Goal: Information Seeking & Learning: Learn about a topic

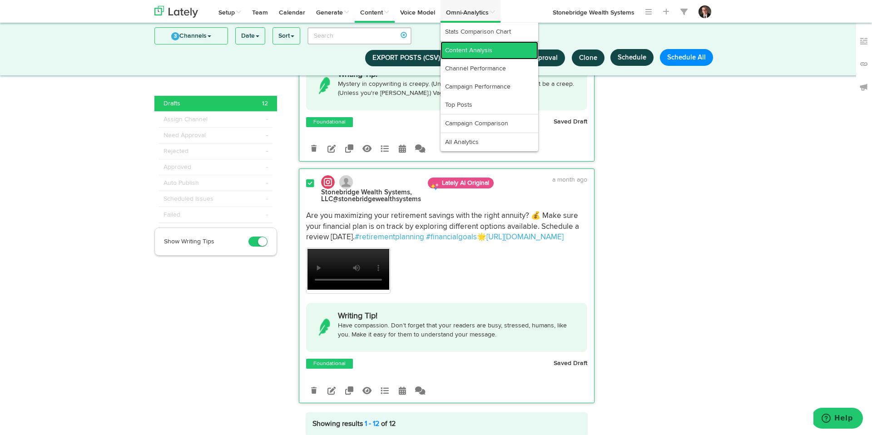
click at [478, 53] on link "Content Analysis" at bounding box center [489, 50] width 98 height 18
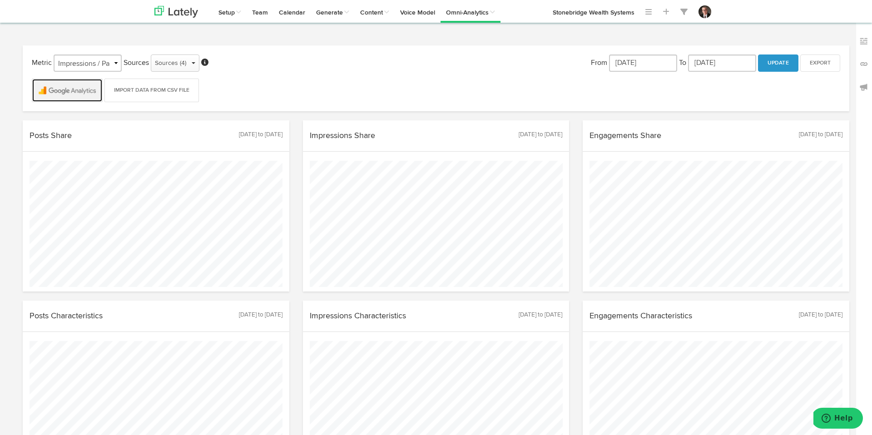
click at [58, 94] on img at bounding box center [67, 90] width 70 height 23
click at [73, 92] on img at bounding box center [67, 90] width 70 height 23
click at [656, 67] on input "[DATE]" at bounding box center [643, 62] width 68 height 17
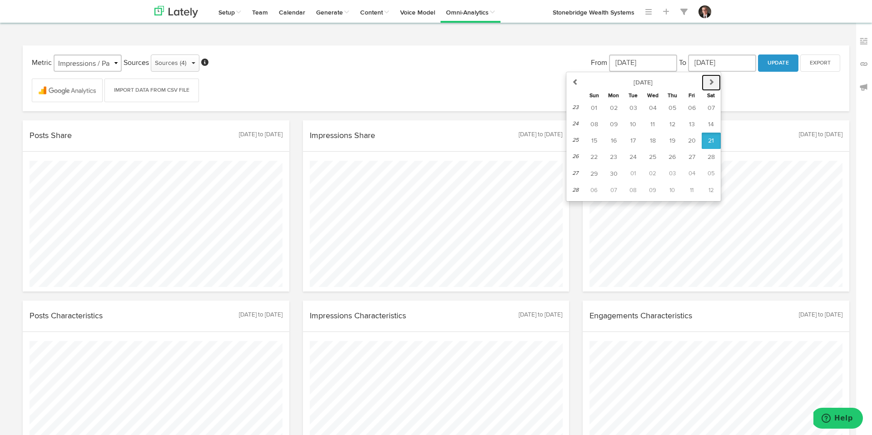
click at [710, 85] on icon "button" at bounding box center [711, 82] width 6 height 6
click at [710, 85] on icon "button" at bounding box center [710, 82] width 6 height 6
click at [691, 108] on span "01" at bounding box center [691, 108] width 6 height 6
type input "[DATE]"
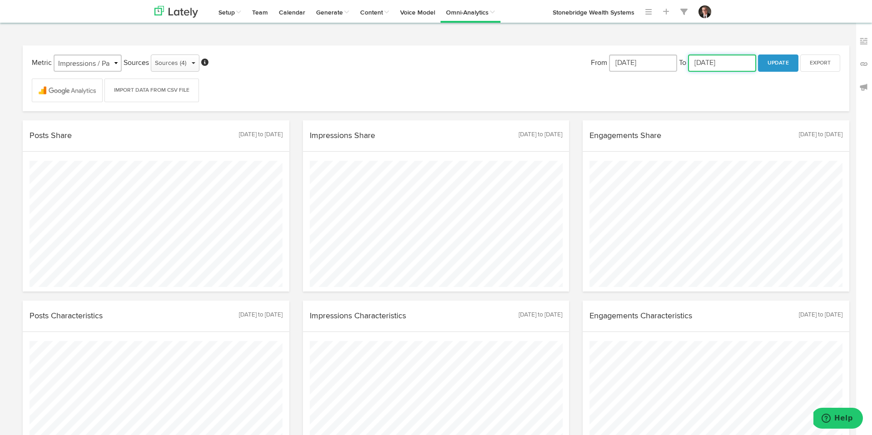
click at [743, 62] on input "[DATE]" at bounding box center [722, 62] width 68 height 17
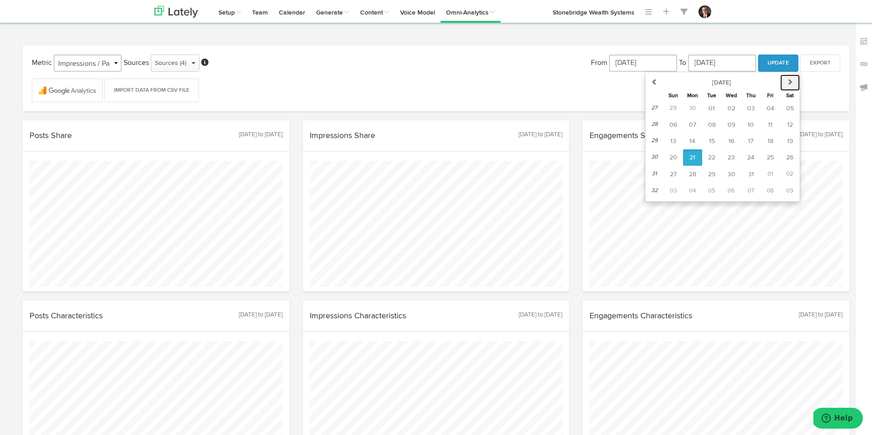
click at [791, 79] on icon "button" at bounding box center [789, 82] width 6 height 6
click at [752, 142] on span "14" at bounding box center [751, 141] width 6 height 6
type input "[DATE]"
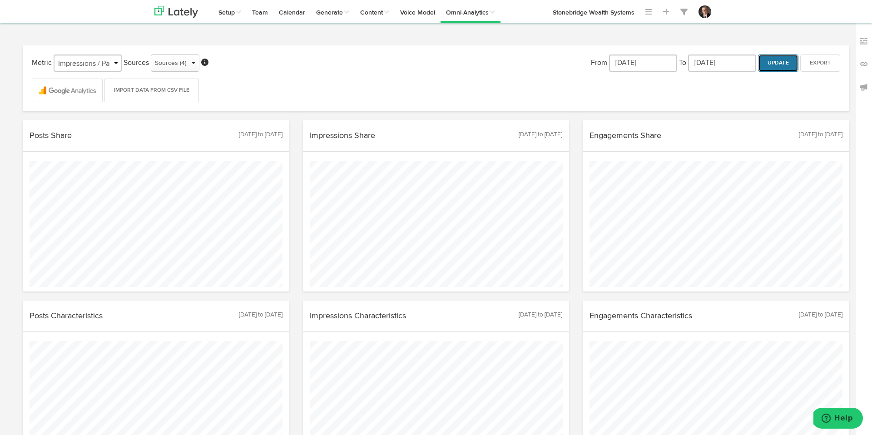
click at [782, 68] on button "Update" at bounding box center [778, 62] width 40 height 17
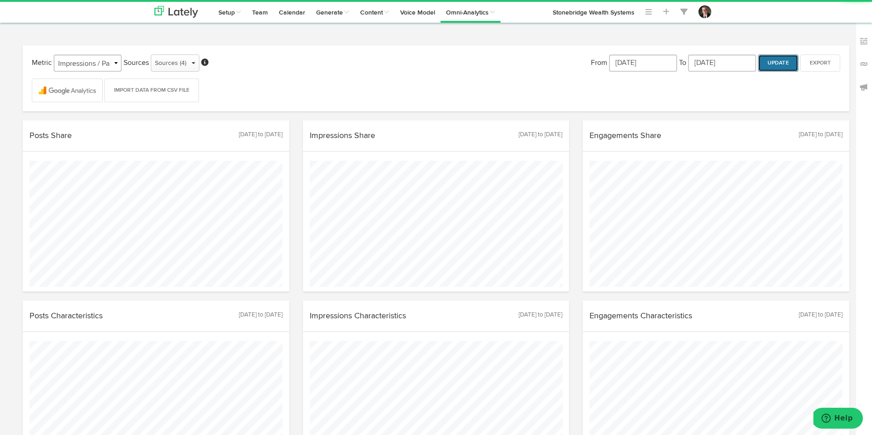
scroll to position [180, 280]
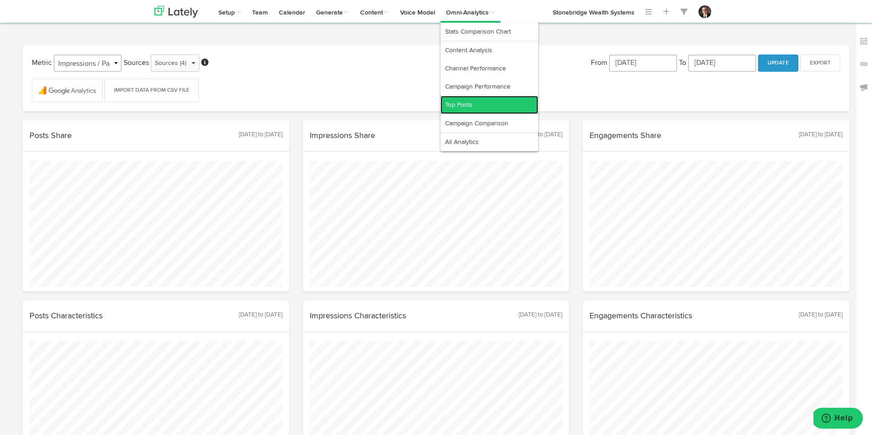
click at [495, 103] on link "Top Posts" at bounding box center [489, 105] width 98 height 18
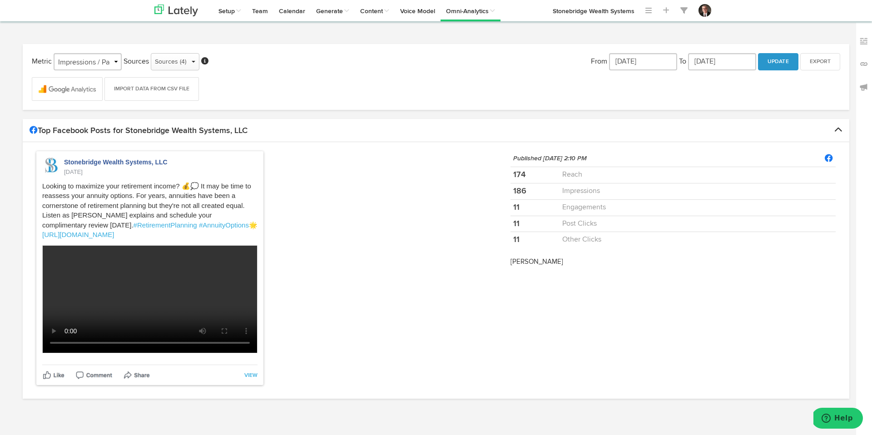
scroll to position [15, 0]
click at [122, 182] on span "Looking to maximize your retirement income? 💰💭 It may be time to reassess your …" at bounding box center [146, 205] width 209 height 47
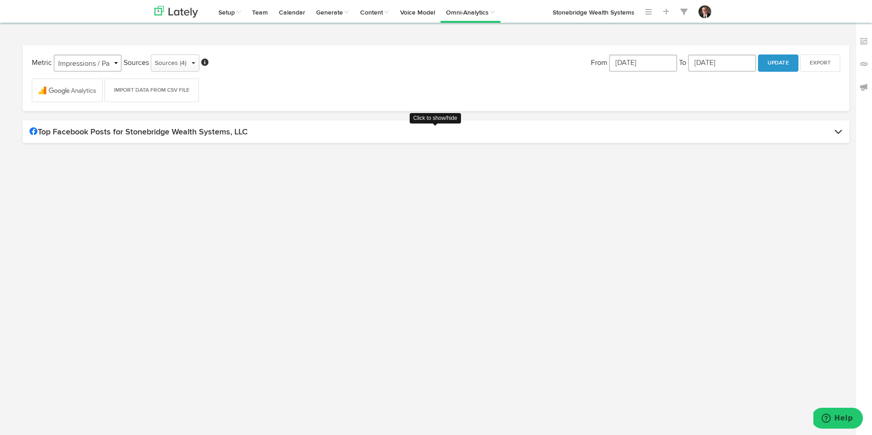
click at [88, 136] on h4 "Top Facebook Posts for Stonebridge Wealth Systems, LLC" at bounding box center [436, 131] width 813 height 9
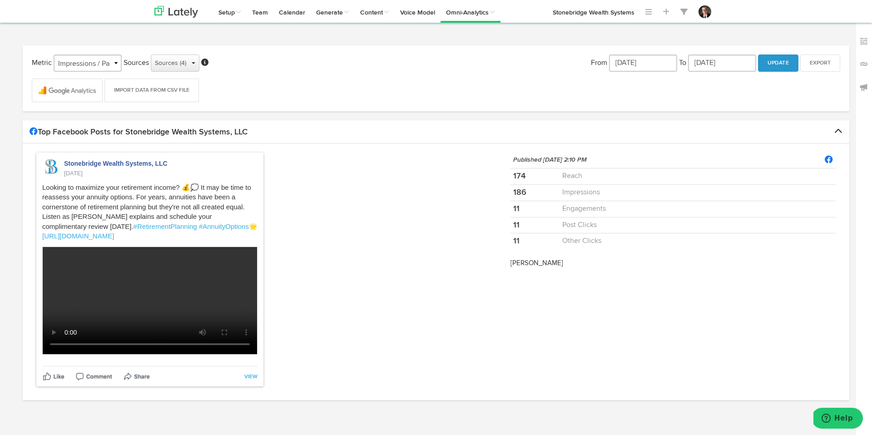
click at [174, 63] on div "Sources (4)" at bounding box center [175, 63] width 40 height 14
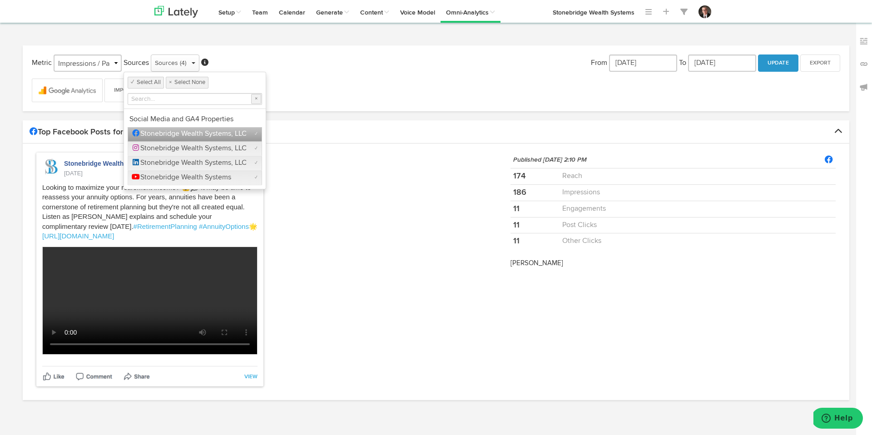
click at [173, 134] on span "Stonebridge Wealth Systems, LLC" at bounding box center [187, 133] width 117 height 7
checkbox input "false"
click at [173, 156] on div "Stonebridge Wealth Systems, LLC ✓" at bounding box center [195, 163] width 134 height 15
checkbox input "false"
click at [181, 151] on span "Stonebridge Wealth Systems, LLC" at bounding box center [187, 148] width 117 height 7
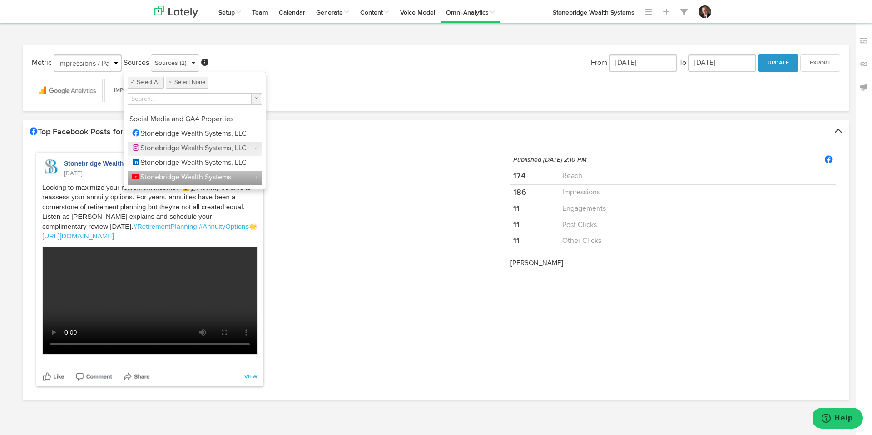
checkbox input "false"
click at [397, 251] on div "Stonebridge Wealth Systems, LLC [DATE] Looking to maximize your retirement inco…" at bounding box center [267, 274] width 474 height 243
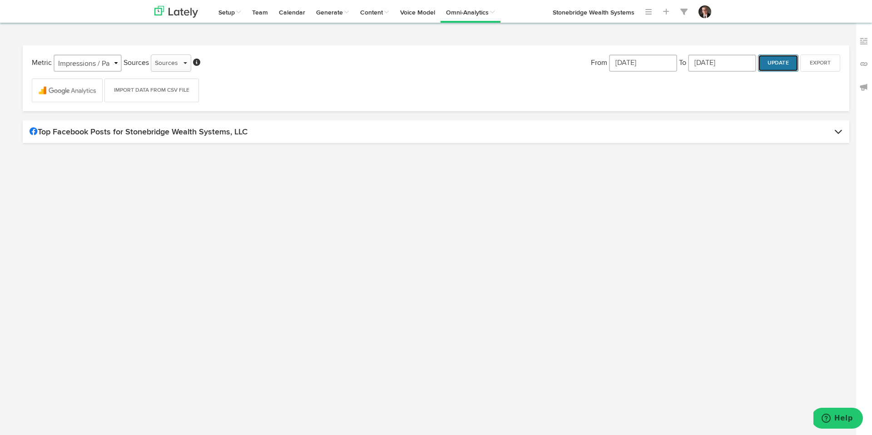
click at [779, 61] on button "Update" at bounding box center [778, 62] width 40 height 17
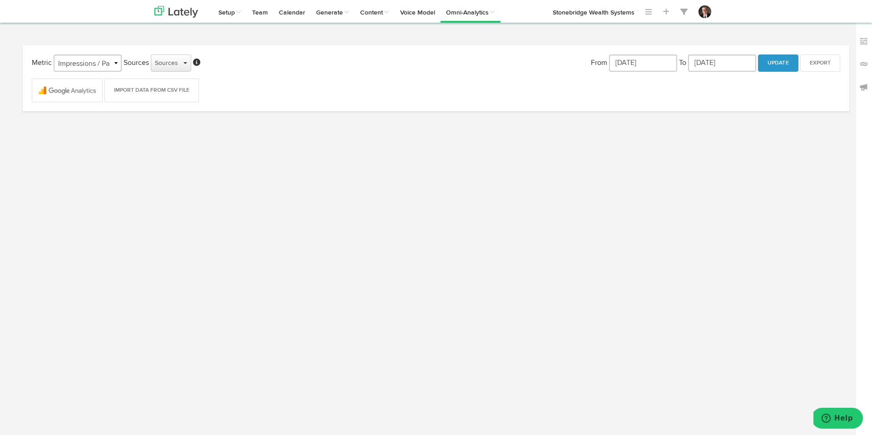
click at [170, 66] on div "Sources" at bounding box center [171, 63] width 32 height 14
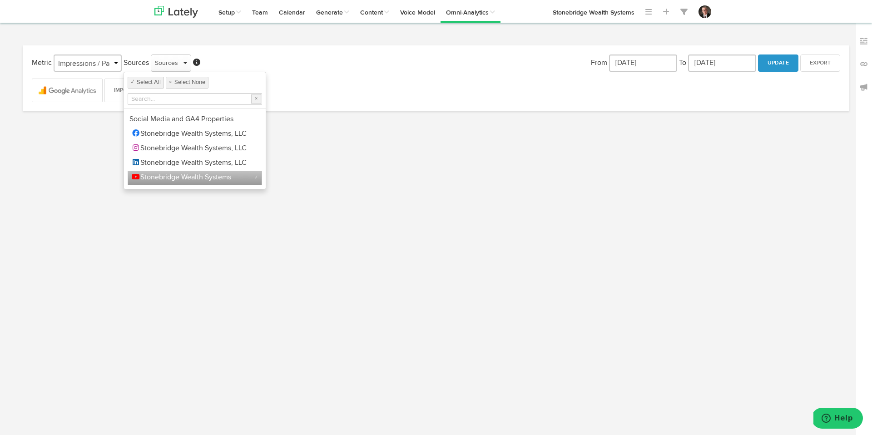
click at [175, 183] on div "Stonebridge Wealth Systems ✓" at bounding box center [195, 178] width 134 height 15
click at [175, 183] on div "Stonebridge Wealth Systems" at bounding box center [186, 178] width 115 height 10
checkbox input "true"
click at [775, 64] on button "Update" at bounding box center [778, 62] width 40 height 17
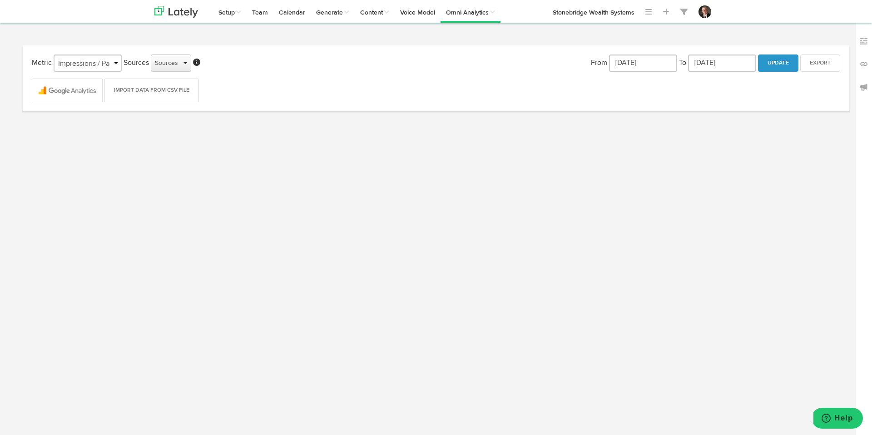
drag, startPoint x: 174, startPoint y: 59, endPoint x: 173, endPoint y: 64, distance: 4.7
click at [174, 59] on div "Sources" at bounding box center [171, 63] width 32 height 14
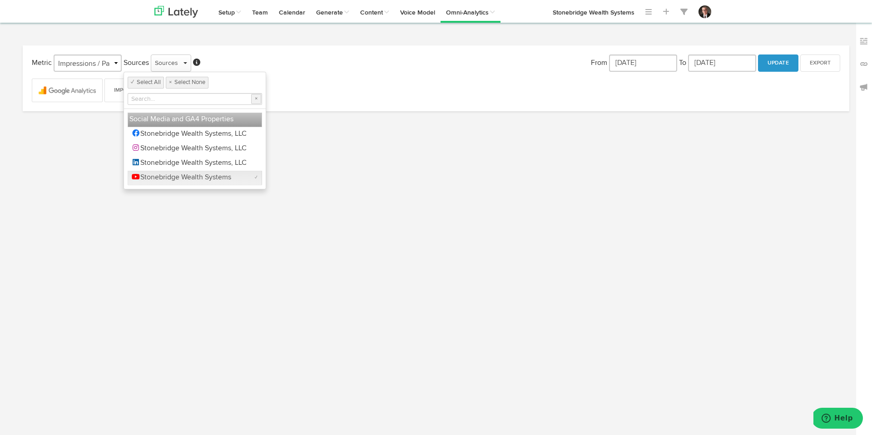
click at [197, 120] on span "Social Media and GA4 Properties" at bounding box center [181, 119] width 104 height 7
checkbox input "true"
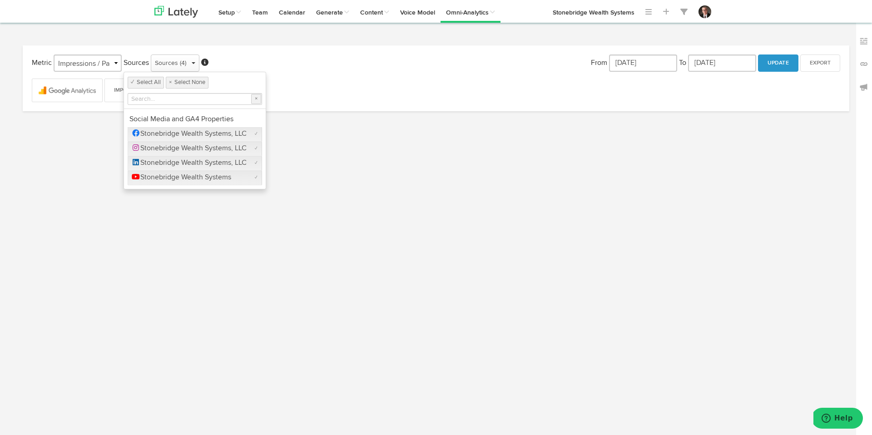
click at [399, 180] on html "Channels Create Generate Pipeline Team Basic Analytics (limited on mobile) Dash…" at bounding box center [436, 217] width 872 height 435
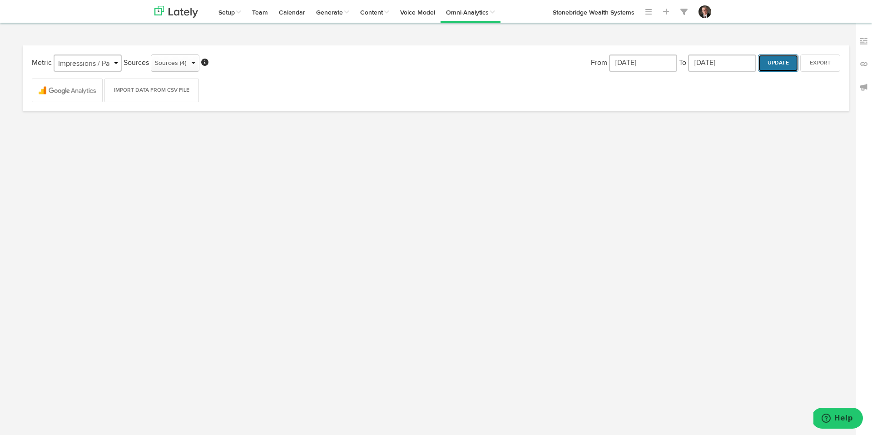
click at [789, 67] on button "Update" at bounding box center [778, 62] width 40 height 17
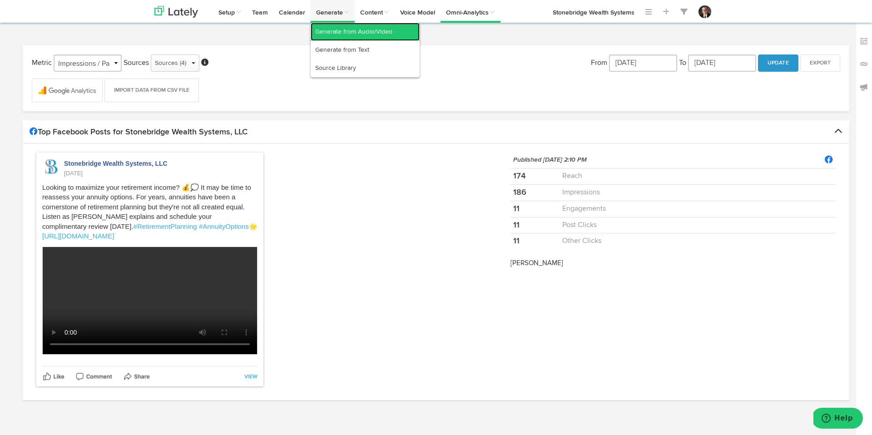
click at [341, 33] on link "Generate from Audio/Video" at bounding box center [365, 32] width 109 height 18
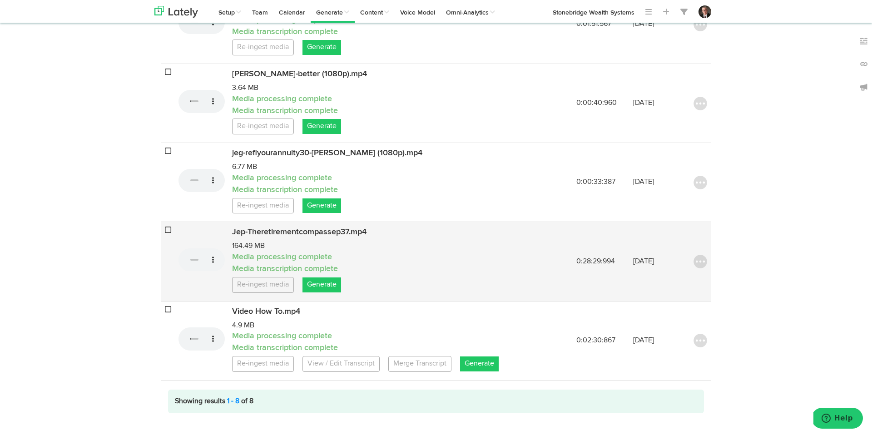
scroll to position [432, 0]
